Goal: Task Accomplishment & Management: Complete application form

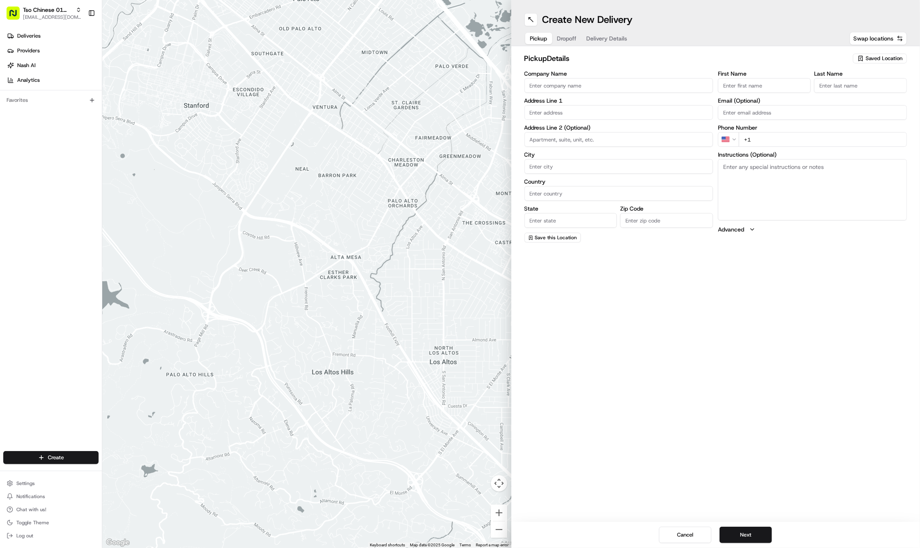
click at [866, 64] on div "pickup Details Saved Location" at bounding box center [715, 60] width 383 height 15
click at [870, 61] on span "Saved Location" at bounding box center [883, 58] width 37 height 7
click at [874, 88] on span "(01) Tso Chinese Takeout & Delivery Cherrywood" at bounding box center [865, 92] width 101 height 15
type input "(01) Tso Chinese Takeout & Delivery Cherrywood"
type input "Ste E-5"
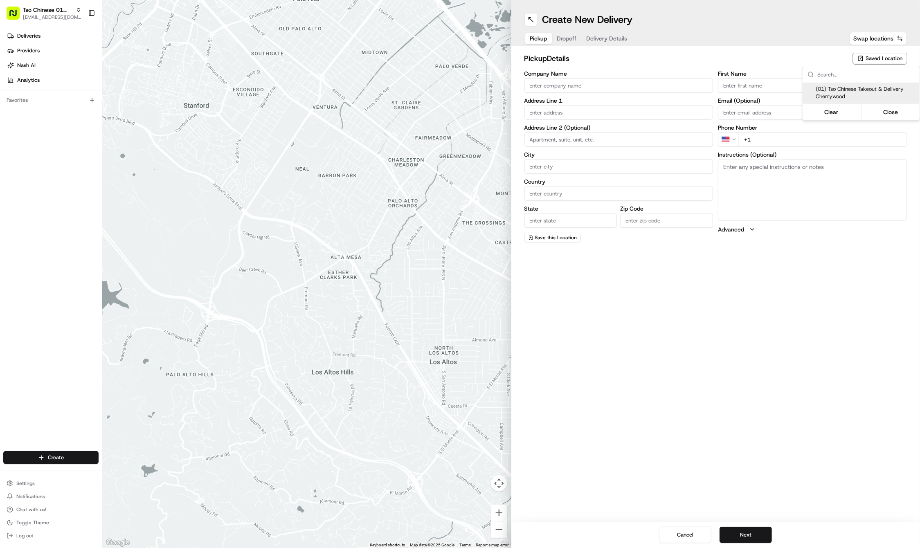
type input "Austin"
type input "US"
type input "[GEOGRAPHIC_DATA]"
type input "78722"
type input "Tso Chinese"
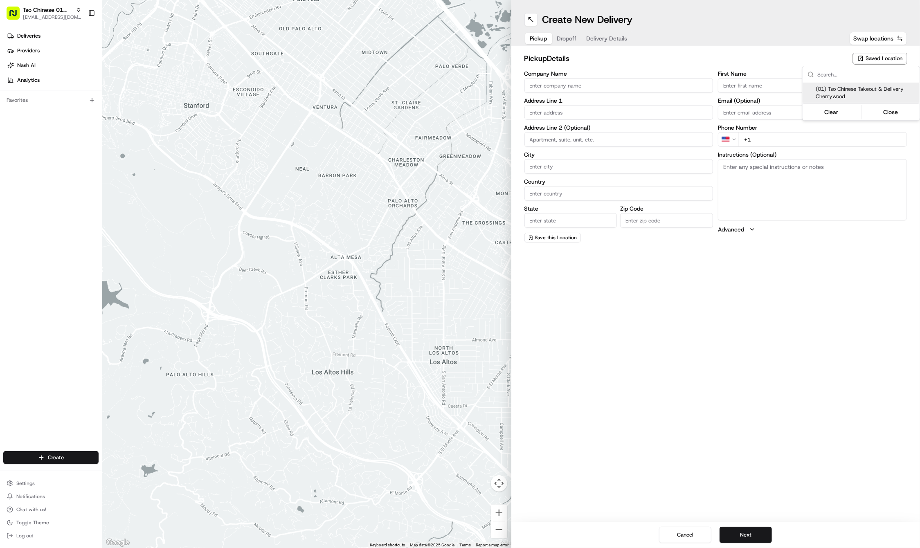
type input "Cherrywood Manager"
type input "[EMAIL_ADDRESS][DOMAIN_NAME]"
type input "[PHONE_NUMBER]"
type input "[STREET_ADDRESS]"
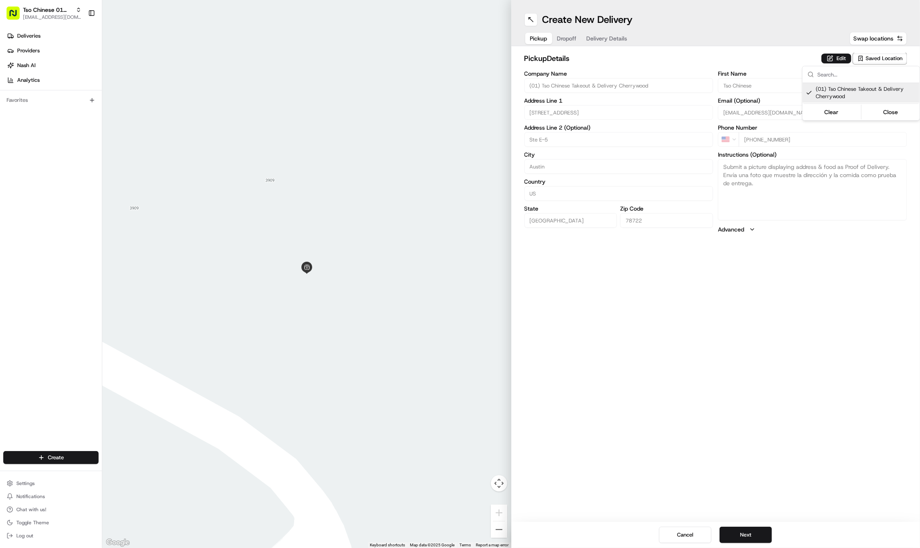
click at [805, 328] on html "Tso Chinese 01 Cherrywood [EMAIL_ADDRESS][DOMAIN_NAME] Toggle Sidebar Deliverie…" at bounding box center [460, 274] width 920 height 548
click at [736, 537] on button "Next" at bounding box center [745, 535] width 52 height 16
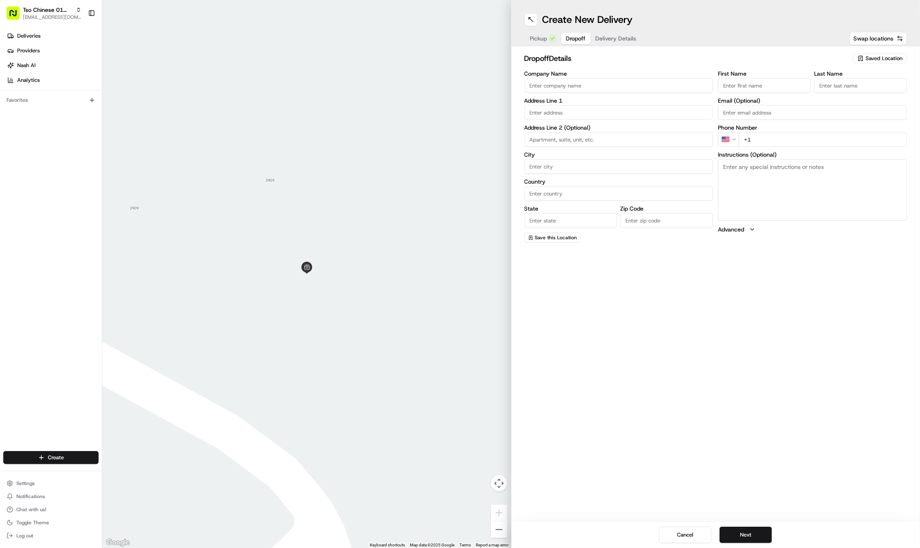
paste input "[PERSON_NAME]"
type input "[PERSON_NAME]"
paste input "[PERSON_NAME]"
type input "[PERSON_NAME]"
click at [775, 144] on input "+1" at bounding box center [823, 139] width 168 height 15
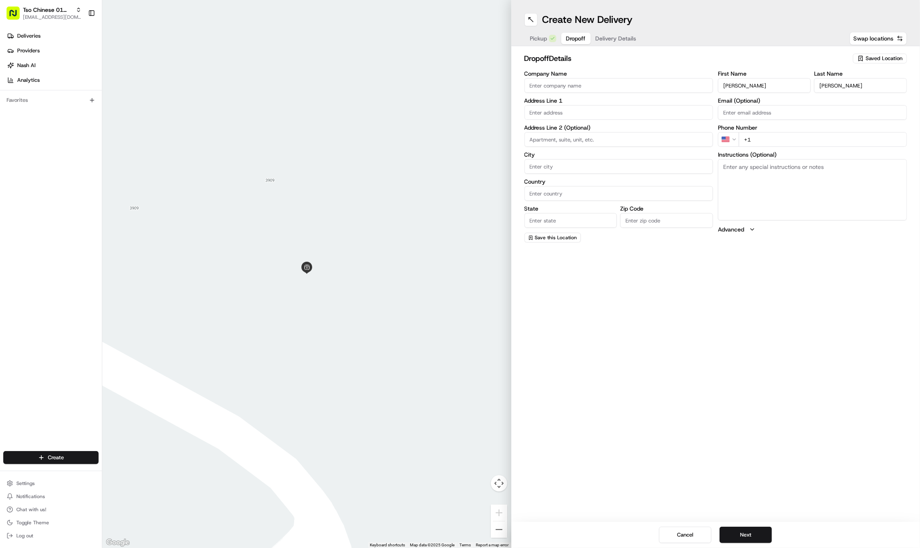
paste input "[PHONE_NUMBER]"
type input "[PHONE_NUMBER]"
paste input "[STREET_ADDRESS]"
click at [556, 128] on div "[STREET_ADDRESS]" at bounding box center [618, 129] width 185 height 12
type input "[STREET_ADDRESS]"
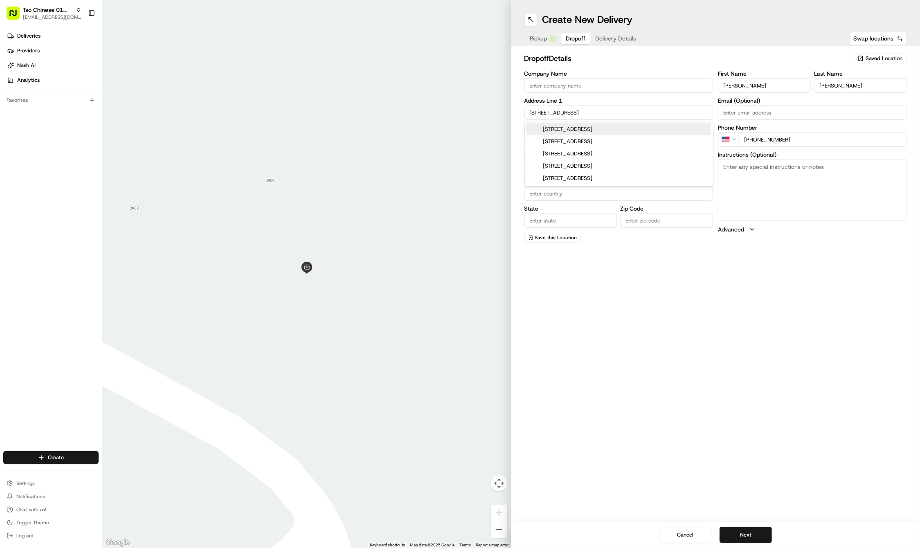
type input "Austin"
type input "[GEOGRAPHIC_DATA]"
type input "78722"
type input "[STREET_ADDRESS]"
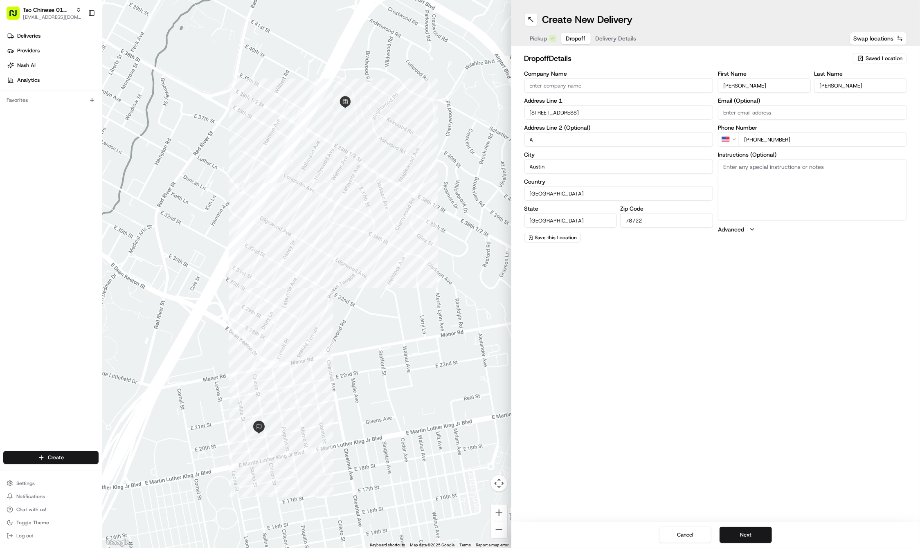
type input "A"
click at [792, 193] on textarea "Instructions (Optional)" at bounding box center [812, 189] width 189 height 61
paste textarea "1 SIDE OF CHILI OIL PLEASE. Thank you! for YELLOW HOUSE. Duplex #A. Cell# [PHON…"
type textarea "1 SIDE OF CHILI OIL PLEASE. Thank you! for YELLOW HOUSE. Duplex #A. Cell# [PHON…"
click at [741, 533] on button "Next" at bounding box center [745, 535] width 52 height 16
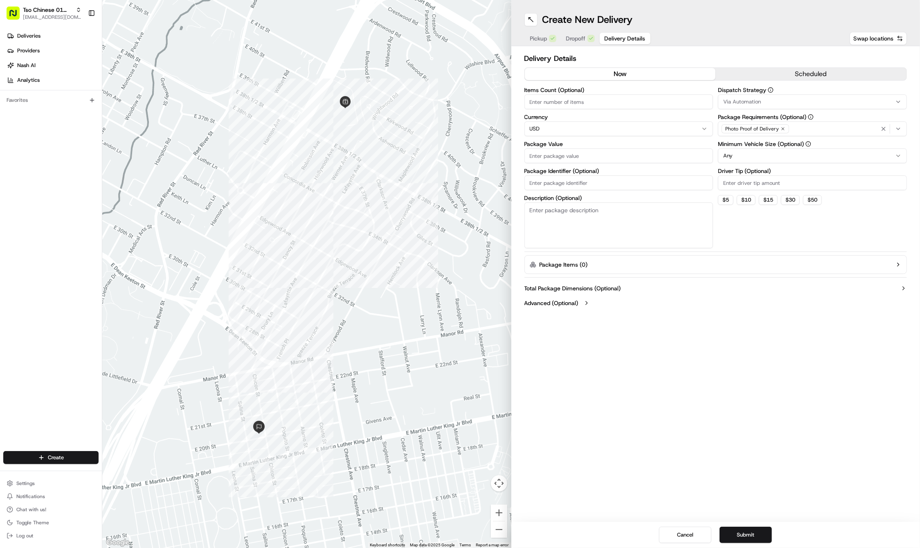
click at [734, 185] on input "Driver Tip (Optional)" at bounding box center [812, 182] width 189 height 15
type input "2"
click at [733, 95] on button "Via Automation" at bounding box center [812, 101] width 189 height 15
click at [740, 143] on span "Tso Cherrywood Strategy" at bounding box center [782, 146] width 101 height 7
click at [881, 127] on icon "button" at bounding box center [883, 129] width 7 height 7
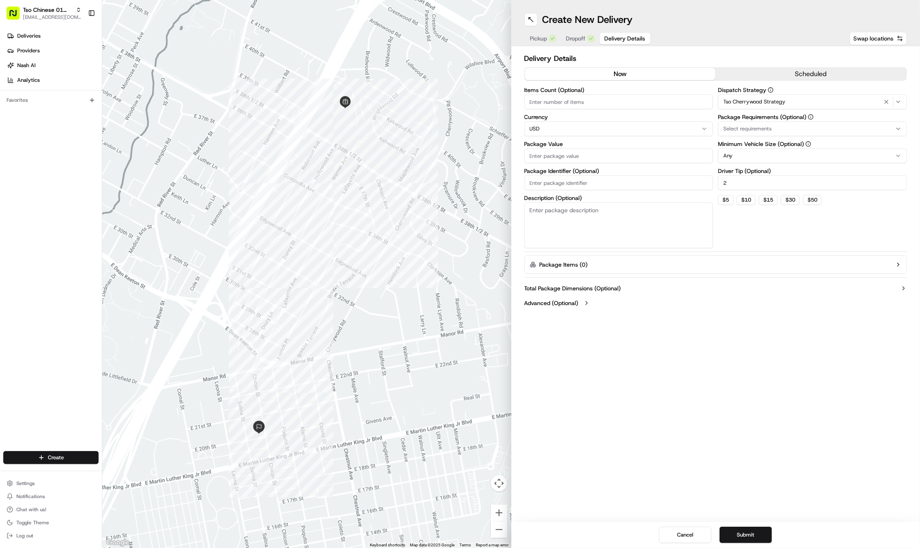
click at [885, 127] on div "Select requirements" at bounding box center [812, 128] width 185 height 7
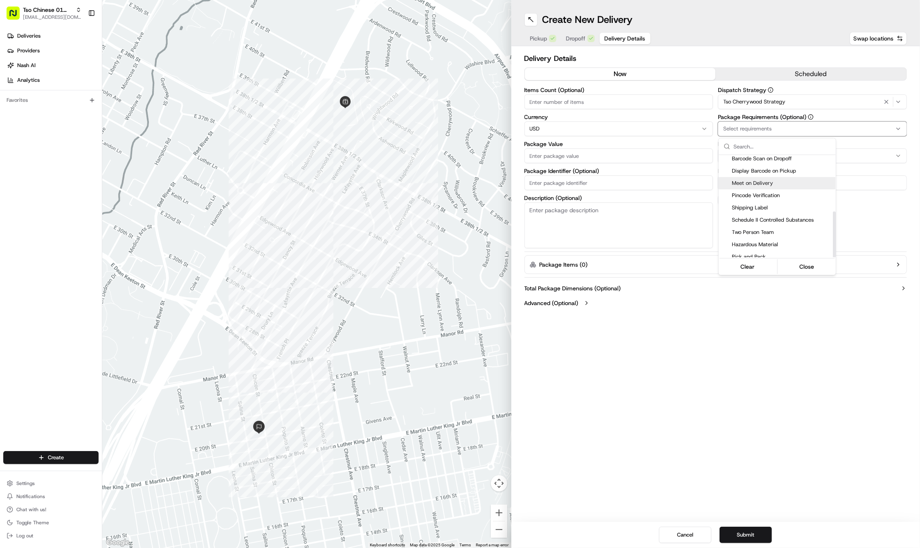
click at [770, 180] on span "Meet on Delivery" at bounding box center [782, 183] width 101 height 7
click at [602, 181] on html "Tso Chinese 01 Cherrywood [EMAIL_ADDRESS][DOMAIN_NAME] Toggle Sidebar Deliverie…" at bounding box center [460, 274] width 920 height 548
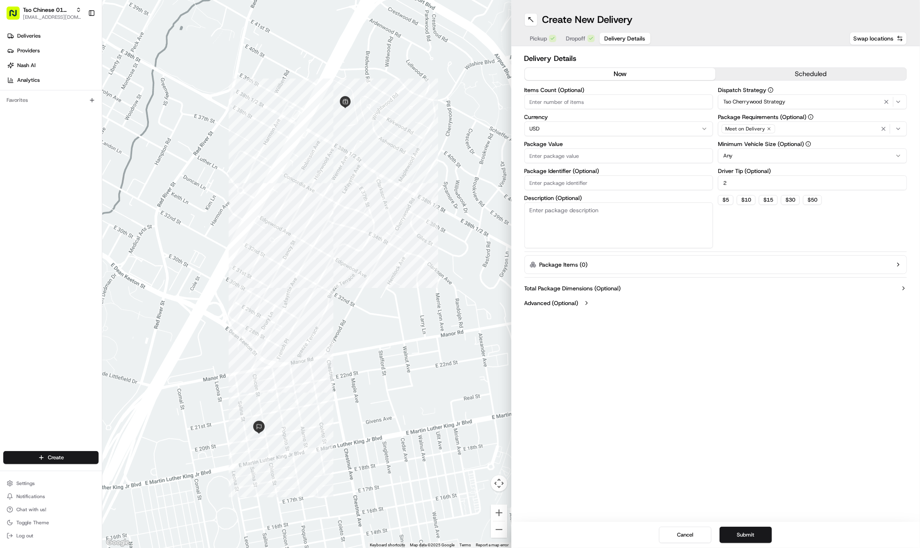
click at [602, 181] on input "Package Identifier (Optional)" at bounding box center [618, 182] width 189 height 15
paste input "A4XGPVD"
type input "A4XGPVD"
click at [576, 157] on input "Package Value" at bounding box center [618, 155] width 189 height 15
type input "56.61"
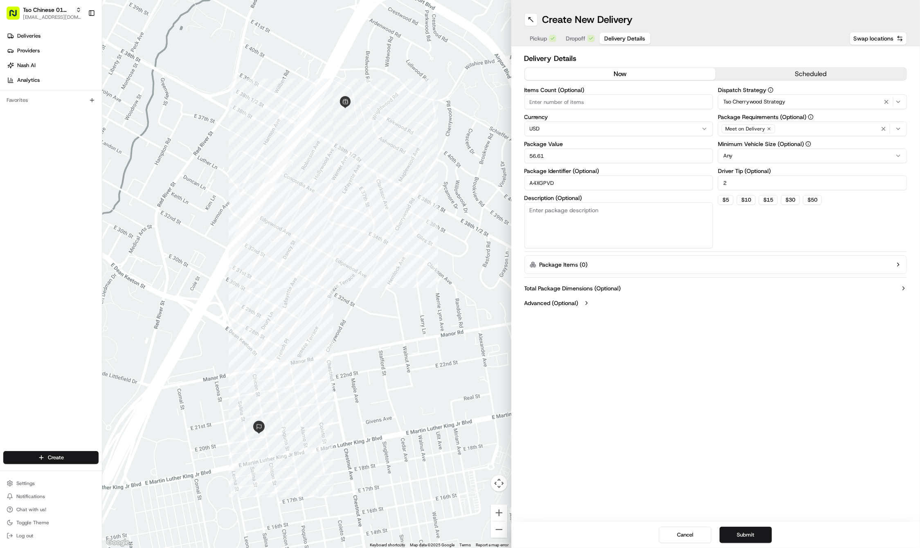
click at [716, 399] on div "Create New Delivery Pickup Dropoff Delivery Details Swap locations Delivery Det…" at bounding box center [715, 274] width 409 height 548
click at [758, 530] on button "Submit" at bounding box center [745, 535] width 52 height 16
